Goal: Navigation & Orientation: Find specific page/section

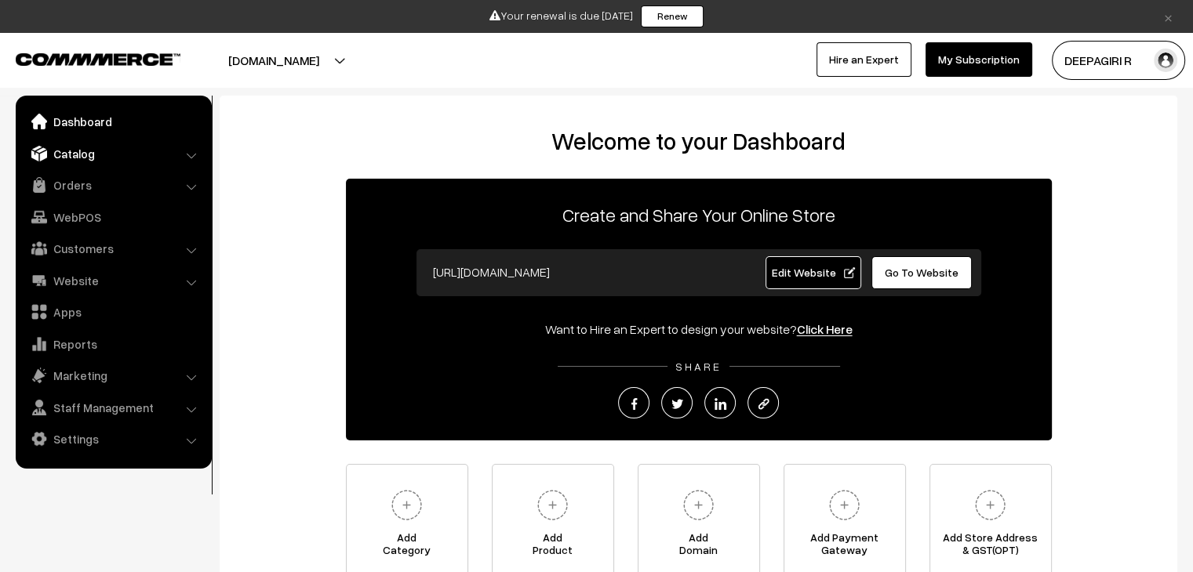
click at [57, 154] on link "Catalog" at bounding box center [113, 154] width 187 height 28
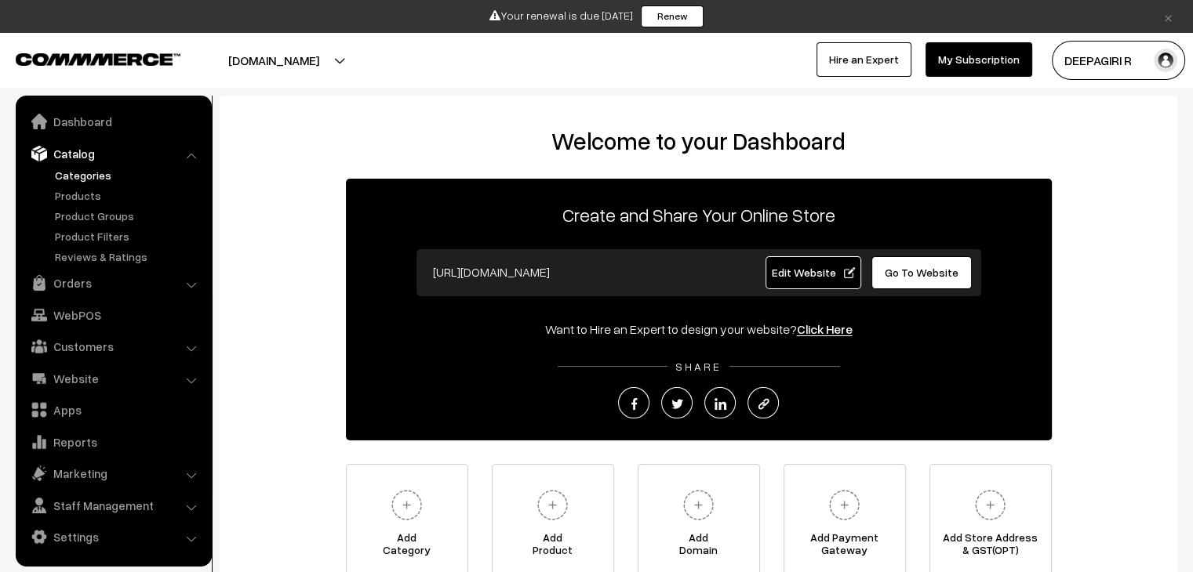
click at [77, 172] on link "Categories" at bounding box center [128, 175] width 155 height 16
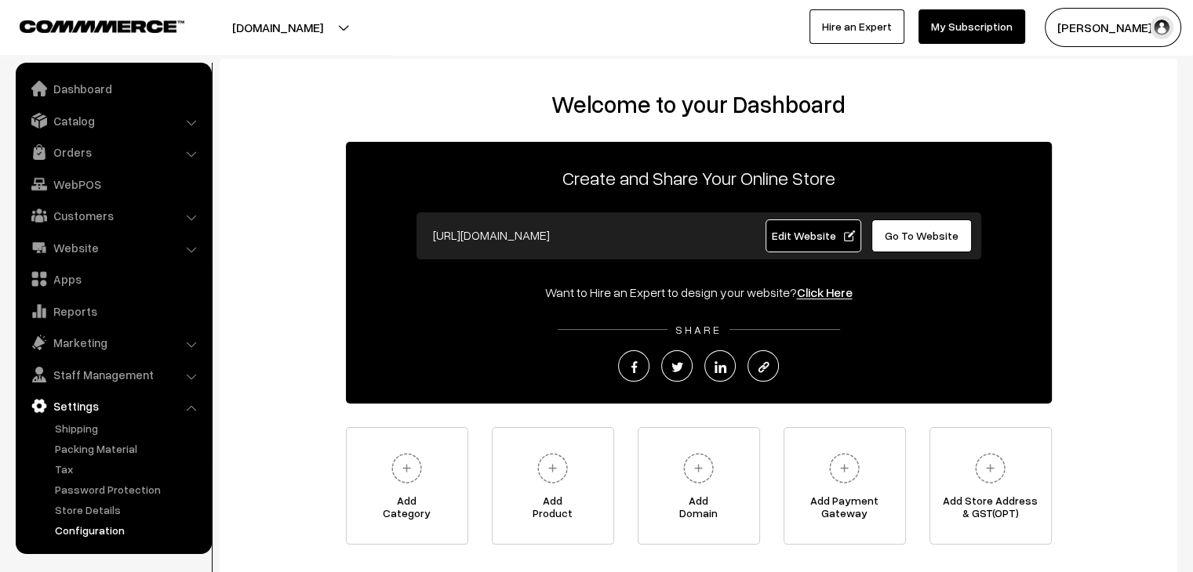
click at [96, 531] on link "Configuration" at bounding box center [128, 530] width 155 height 16
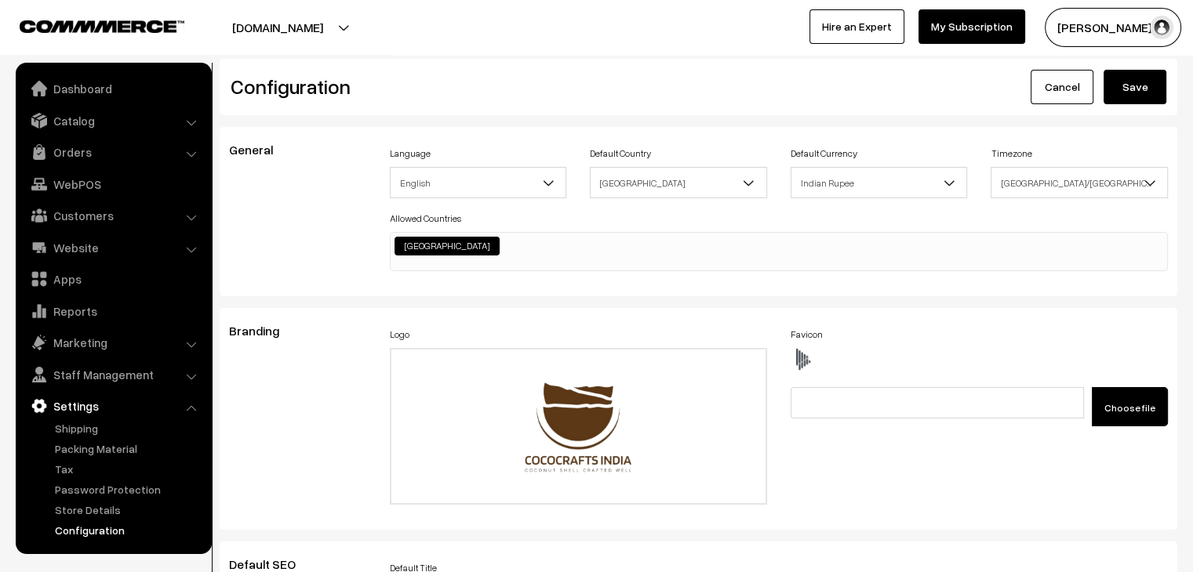
scroll to position [1201, 0]
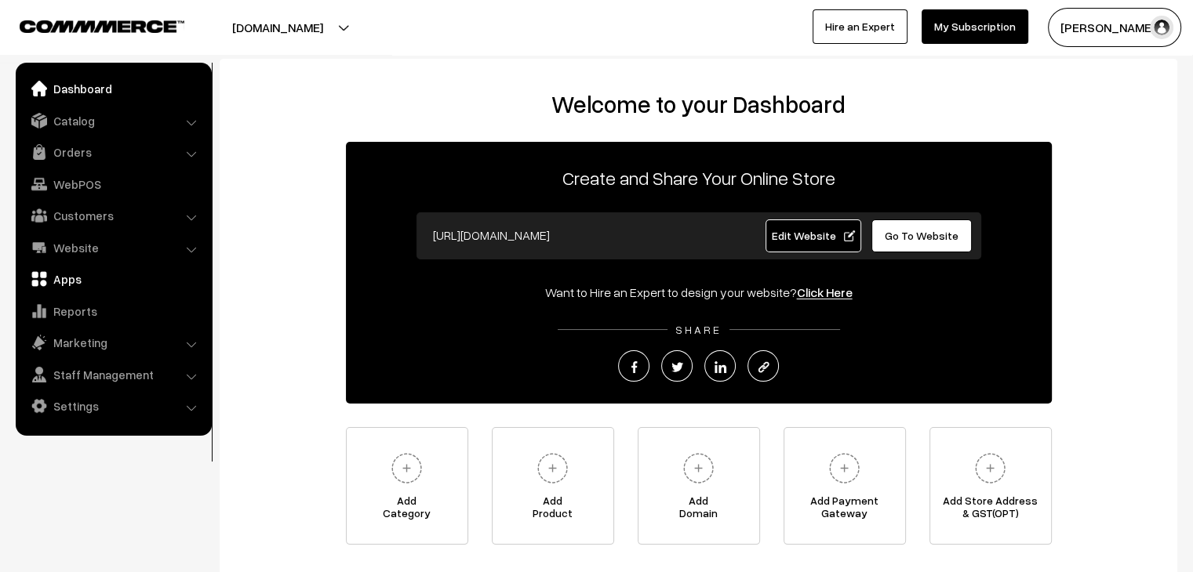
click at [66, 280] on link "Apps" at bounding box center [113, 279] width 187 height 28
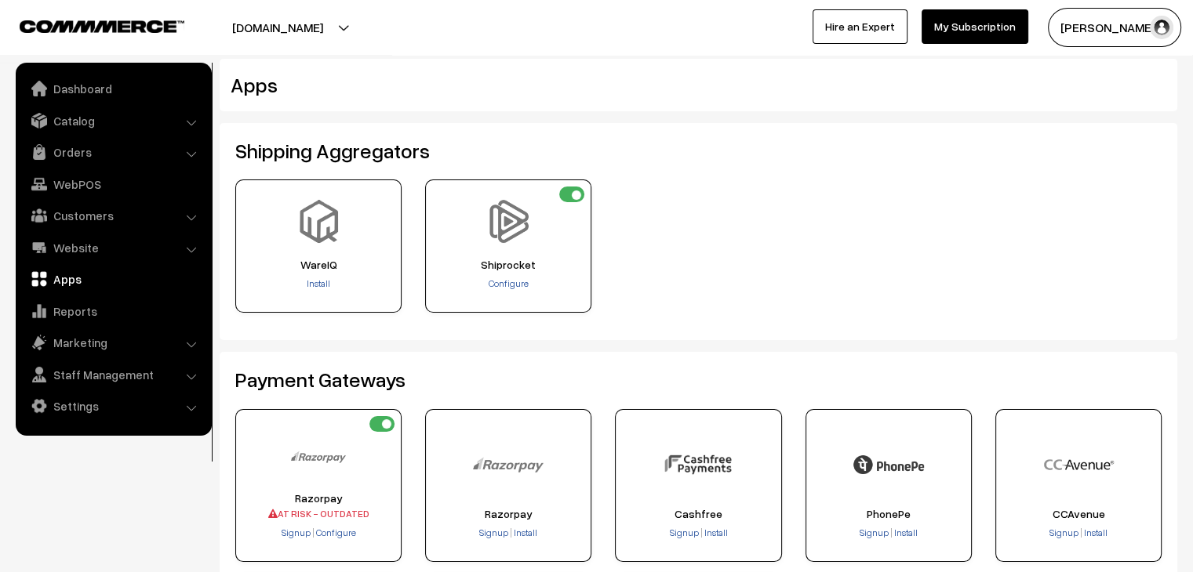
click at [71, 286] on link "Apps" at bounding box center [113, 279] width 187 height 28
click at [60, 280] on link "Apps" at bounding box center [113, 279] width 187 height 28
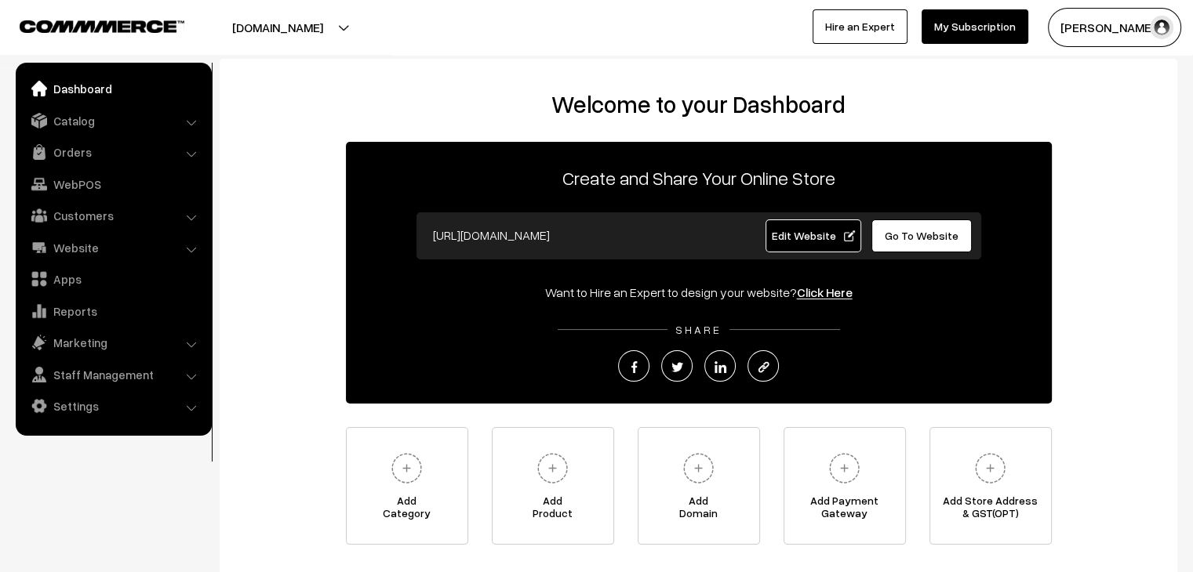
click at [70, 277] on link "Apps" at bounding box center [113, 279] width 187 height 28
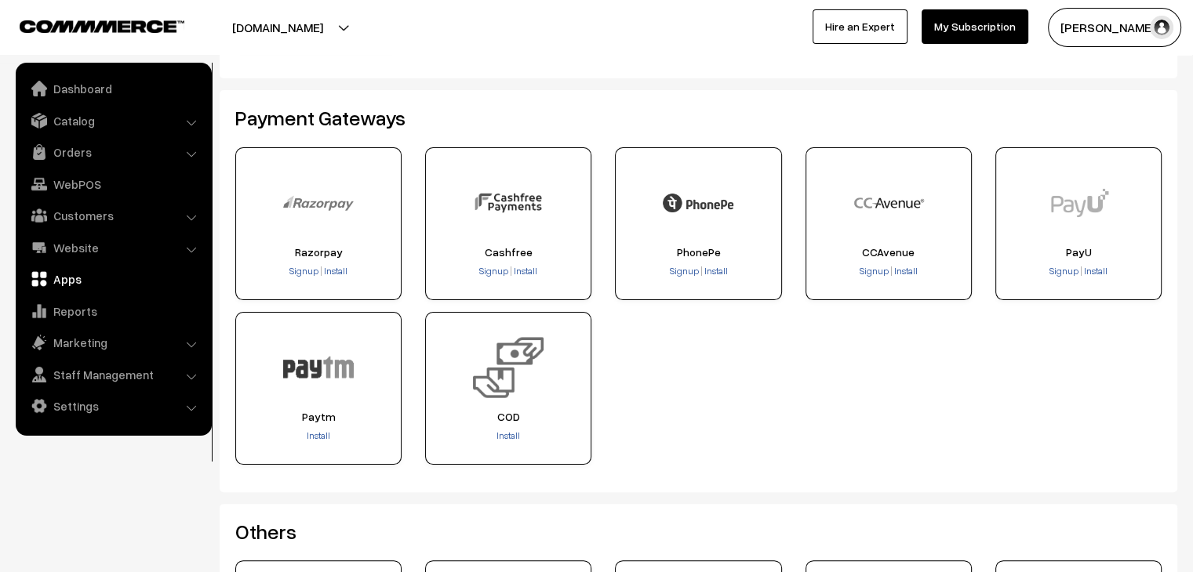
scroll to position [314, 0]
